Goal: Task Accomplishment & Management: Complete application form

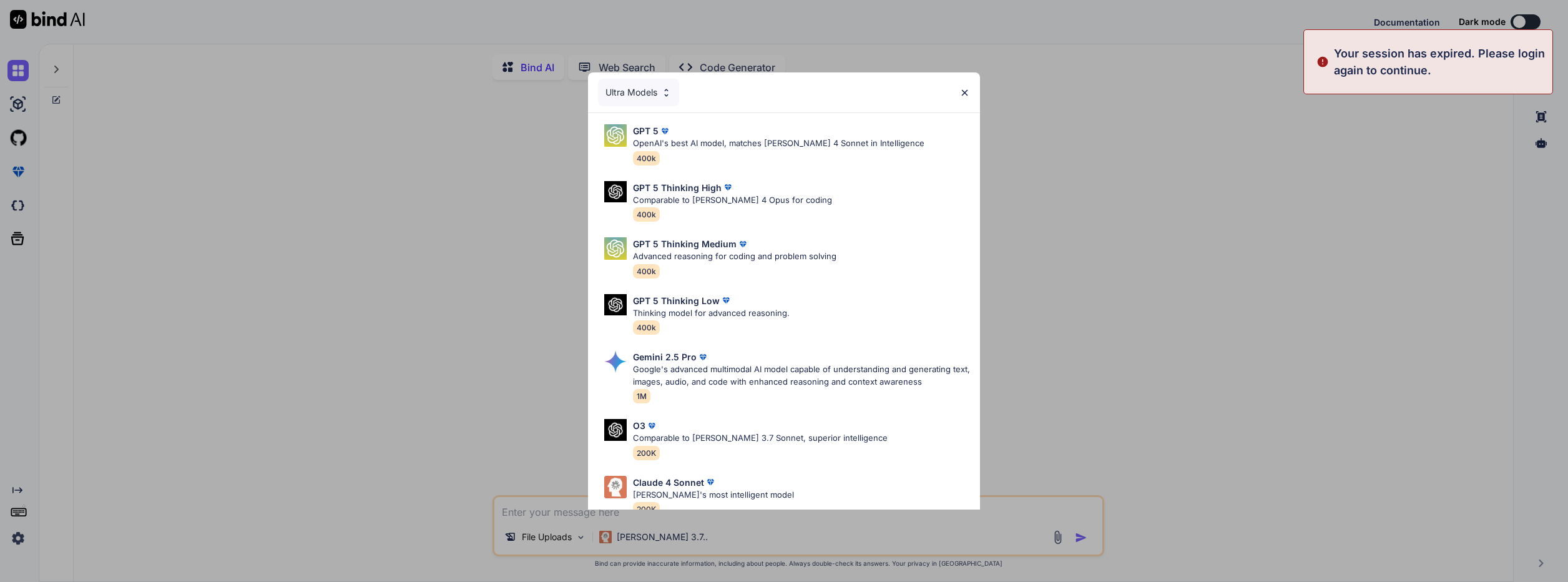
type textarea "x"
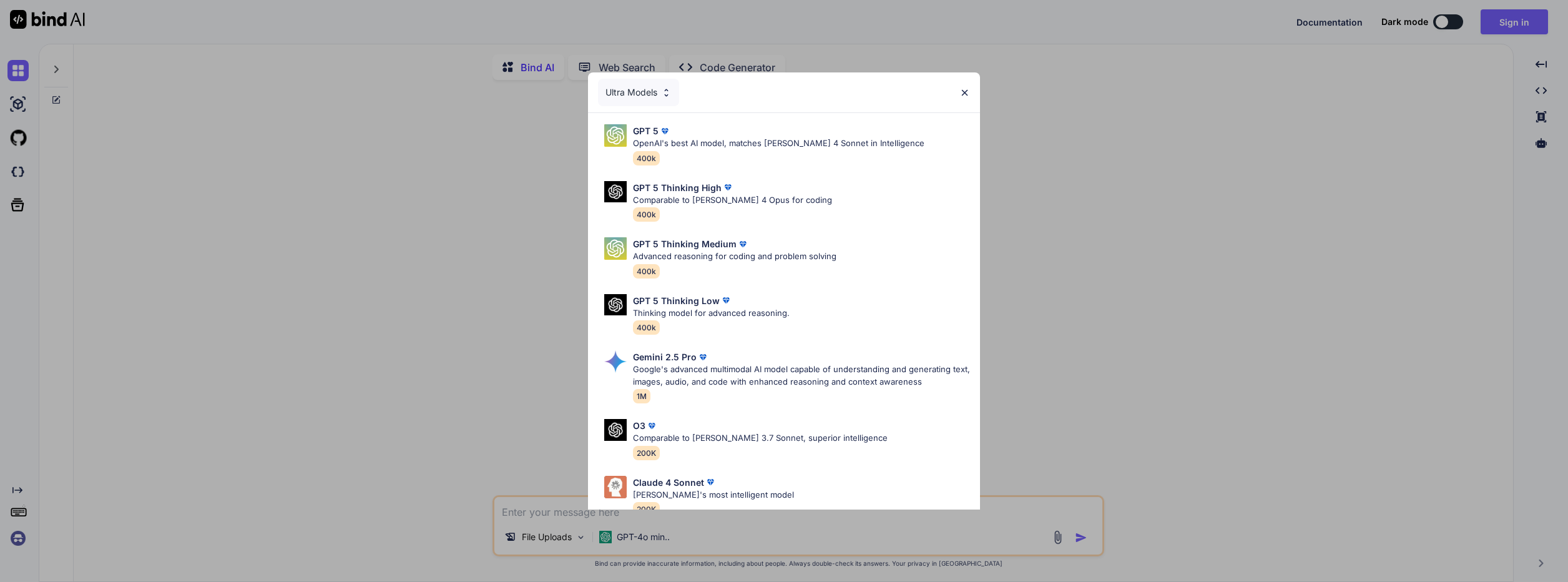
click at [1369, 94] on div "Ultra Models GPT 5 OpenAI's best AI model, matches [PERSON_NAME] 4 Sonnet in In…" at bounding box center [784, 291] width 1568 height 582
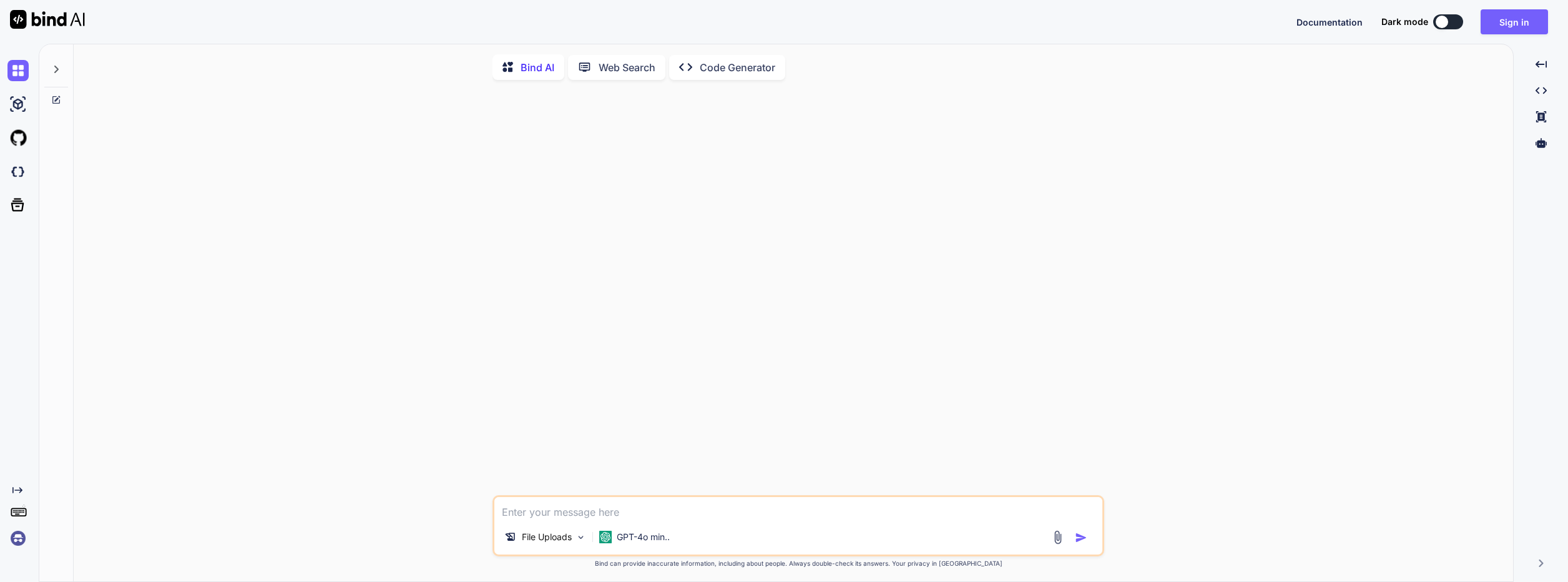
click at [1558, 23] on div "Documentation Dark mode Sign in Created with Pixso." at bounding box center [784, 22] width 1568 height 44
click at [1529, 23] on button "Sign in" at bounding box center [1514, 22] width 67 height 25
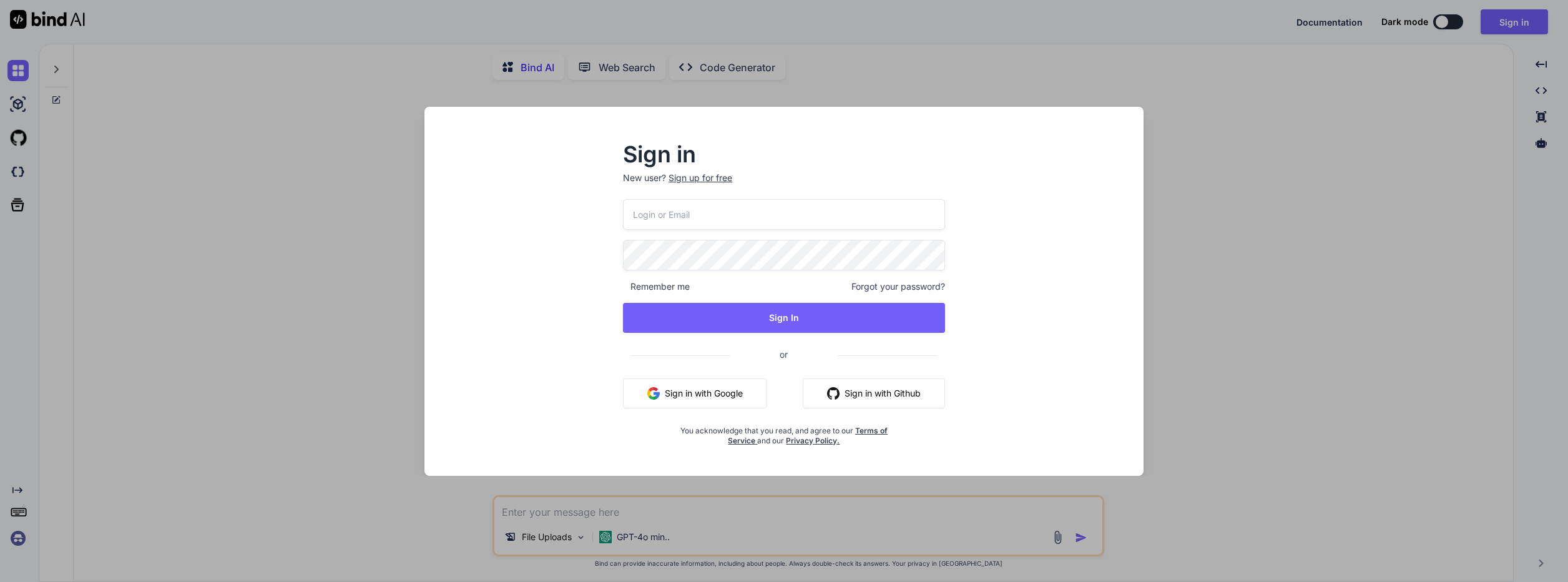
click at [758, 198] on p "New user? Sign up for free" at bounding box center [784, 186] width 322 height 28
click at [757, 218] on input "email" at bounding box center [784, 215] width 322 height 30
type input "[PERSON_NAME][EMAIL_ADDRESS][DOMAIN_NAME]"
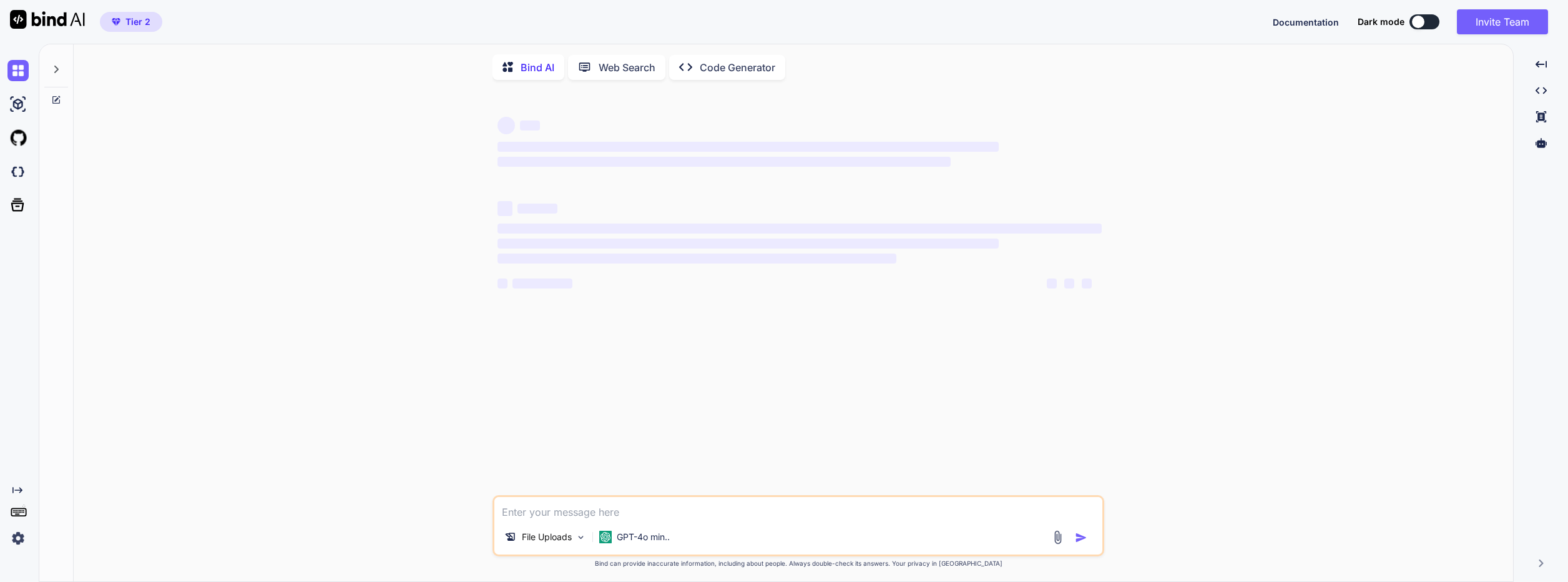
type textarea "x"
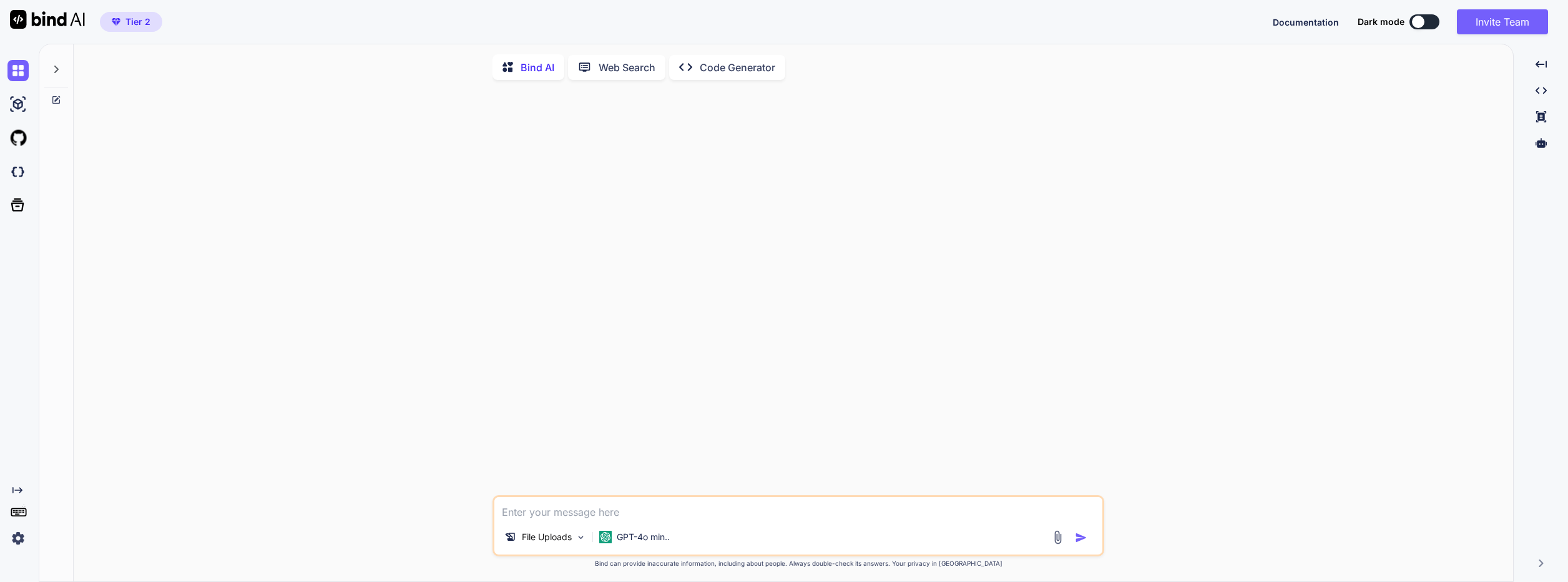
click at [23, 537] on img at bounding box center [18, 538] width 21 height 21
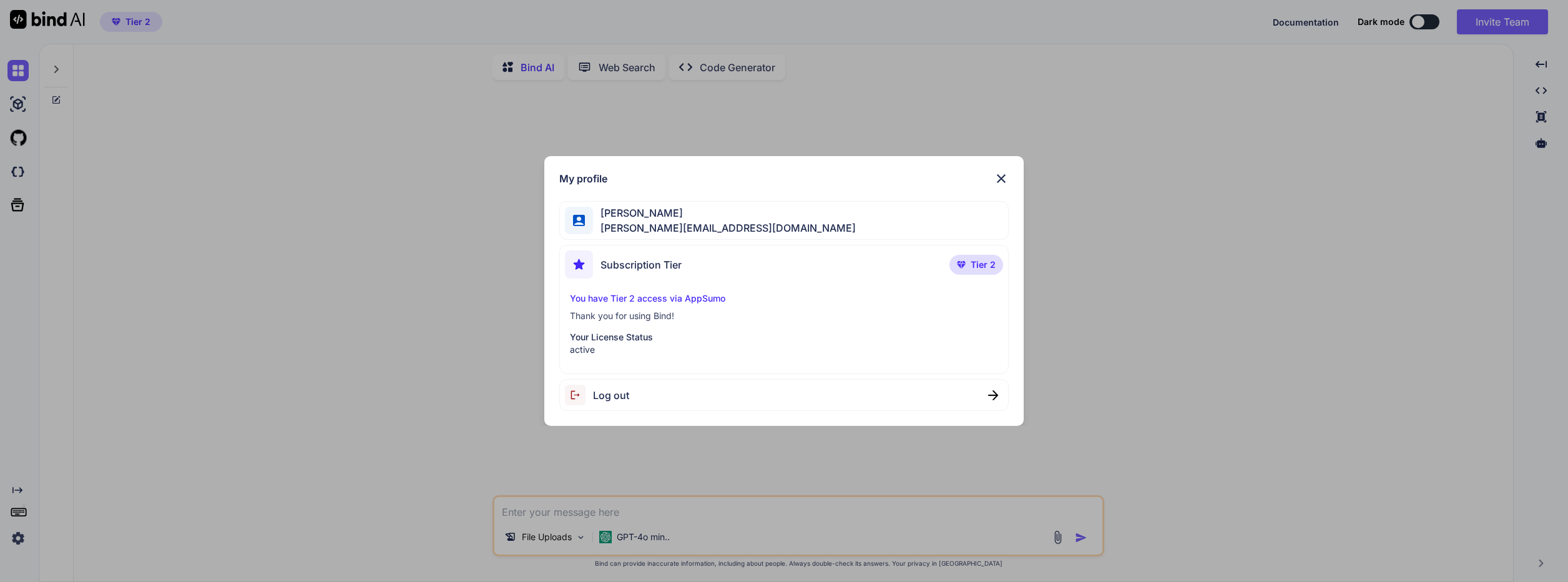
click at [1001, 176] on img at bounding box center [1001, 179] width 15 height 15
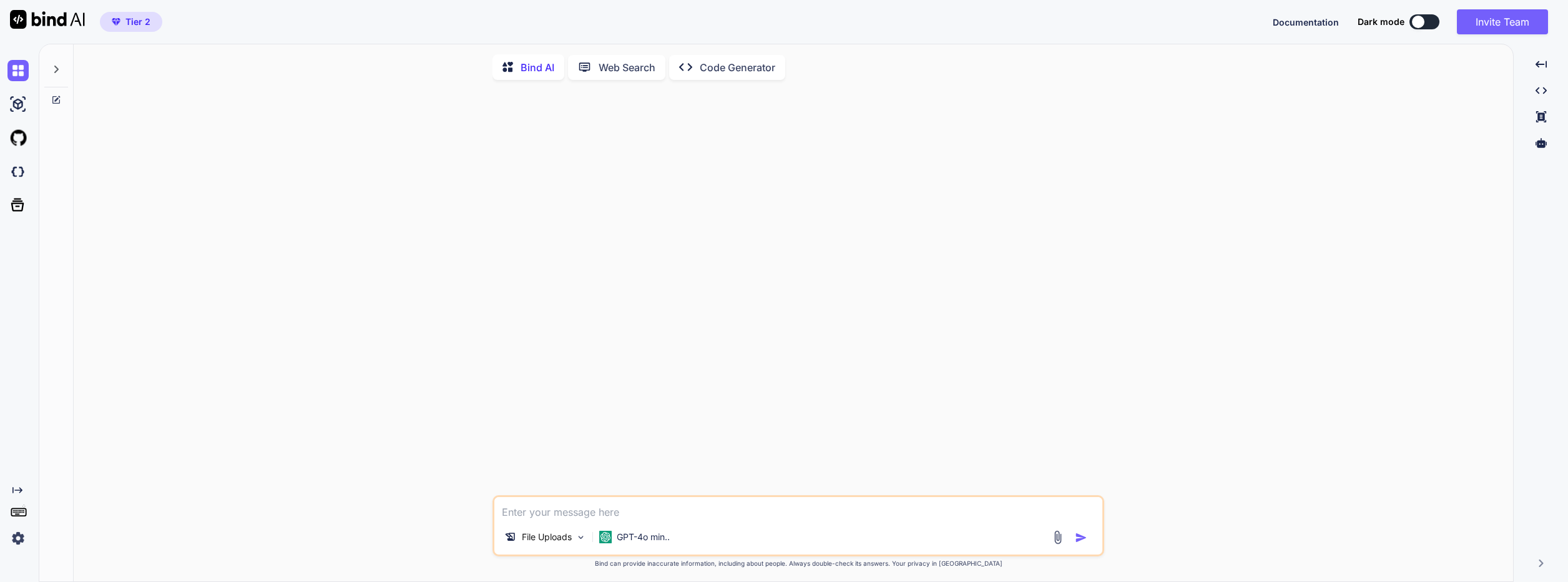
click at [58, 71] on icon at bounding box center [56, 69] width 10 height 10
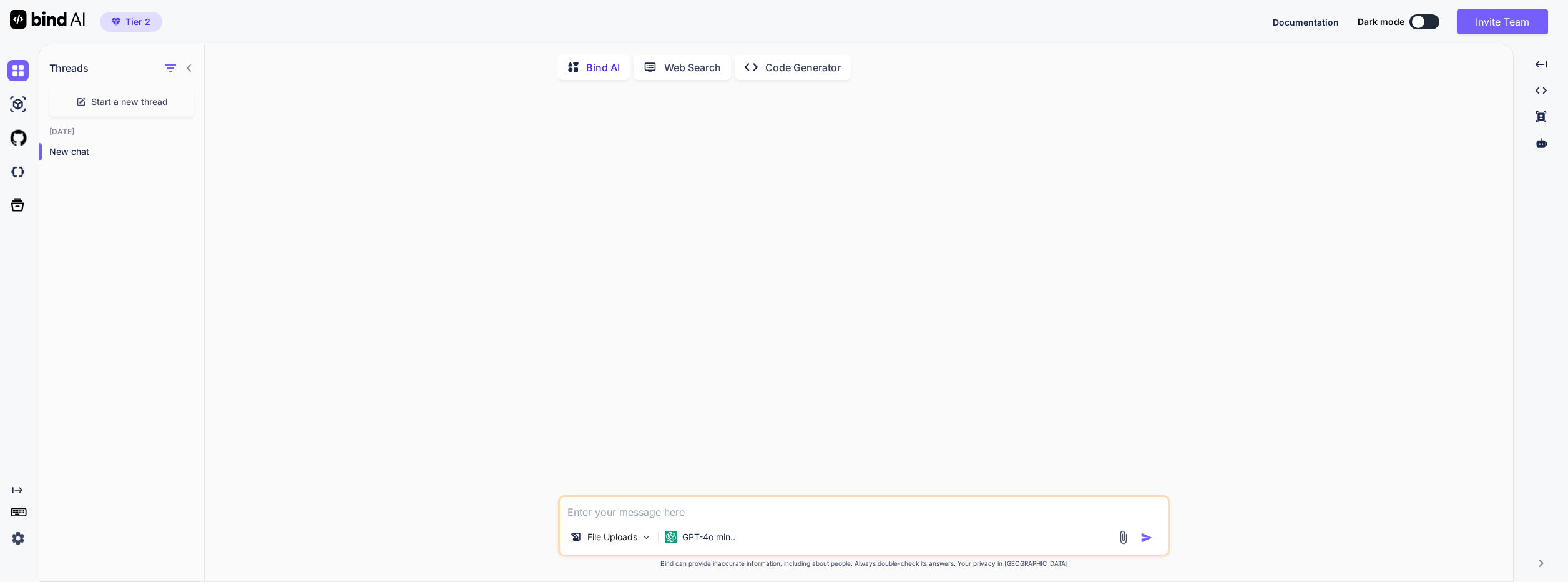
click at [58, 71] on h1 "Threads" at bounding box center [69, 68] width 39 height 15
